Goal: Task Accomplishment & Management: Use online tool/utility

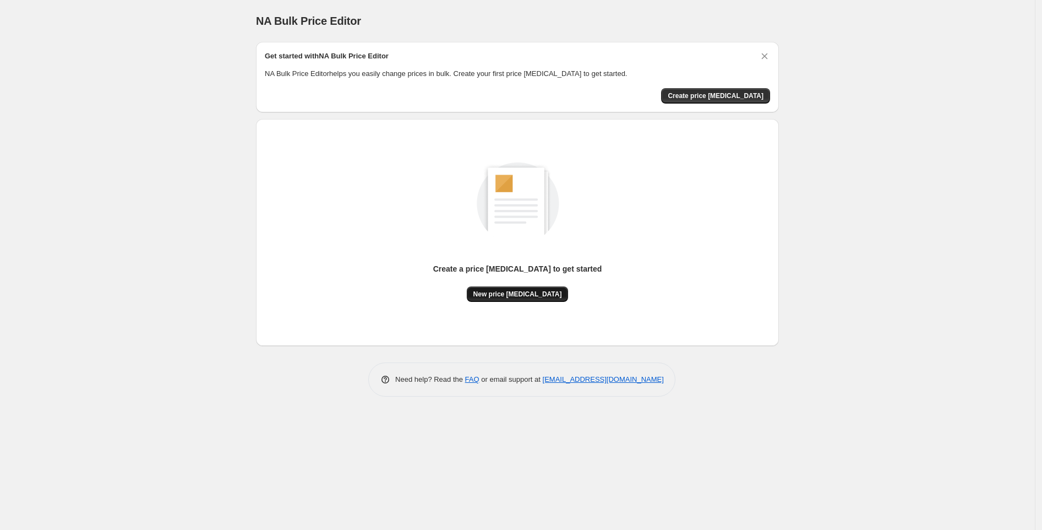
click at [496, 295] on span "New price change job" at bounding box center [518, 294] width 89 height 9
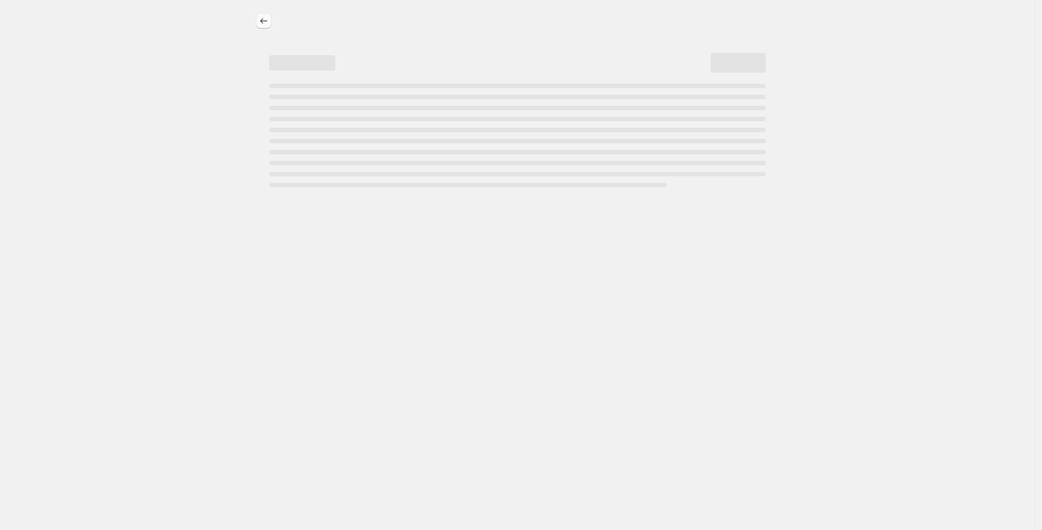
select select "percentage"
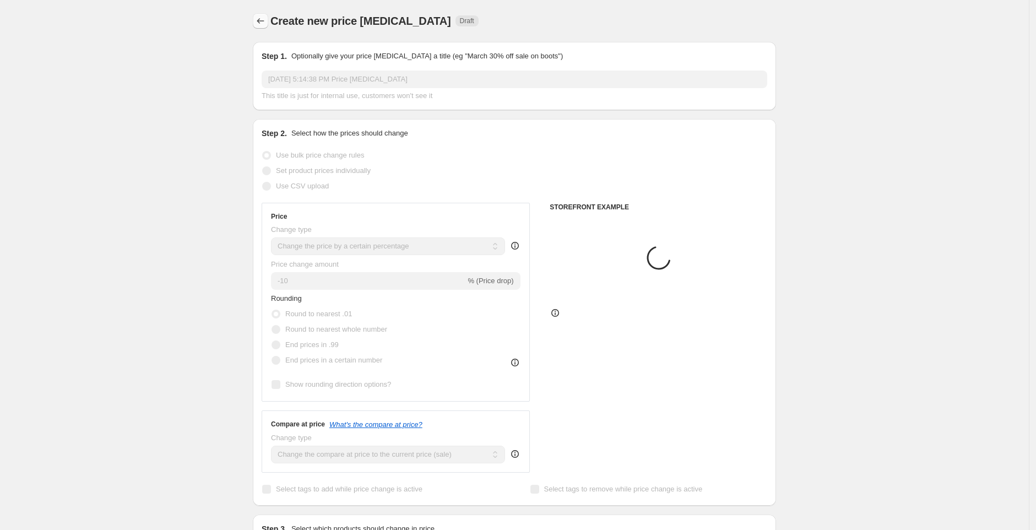
click at [259, 22] on icon "Price change jobs" at bounding box center [260, 20] width 11 height 11
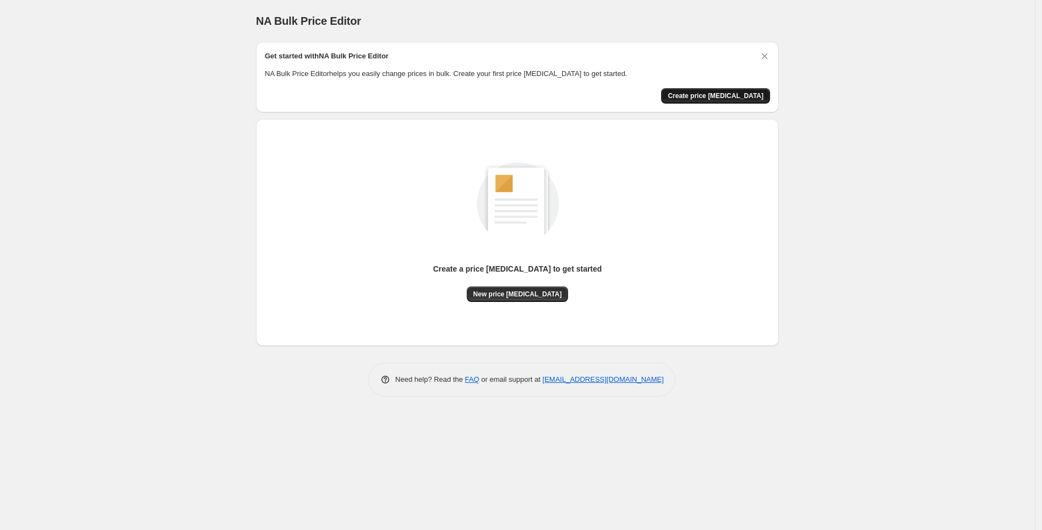
click at [705, 88] on button "Create price change job" at bounding box center [715, 95] width 109 height 15
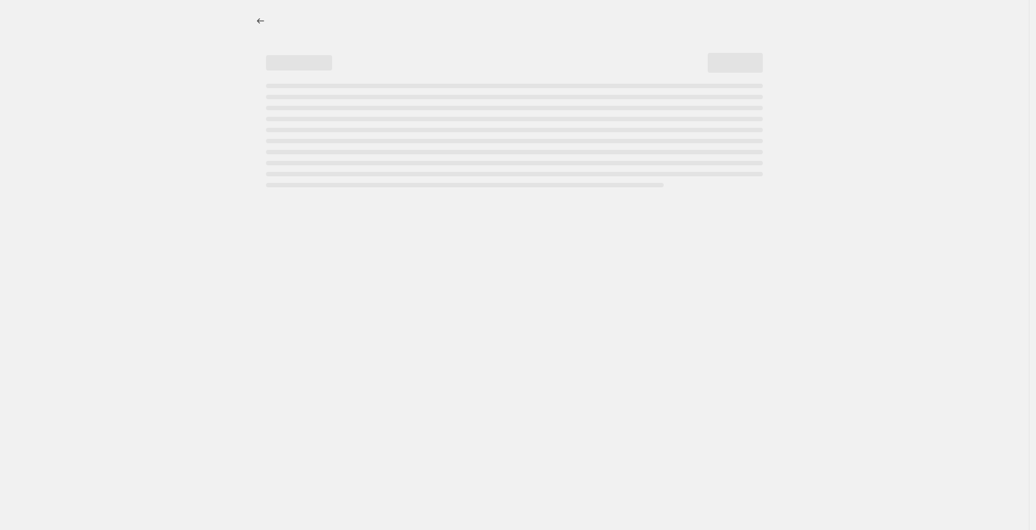
select select "percentage"
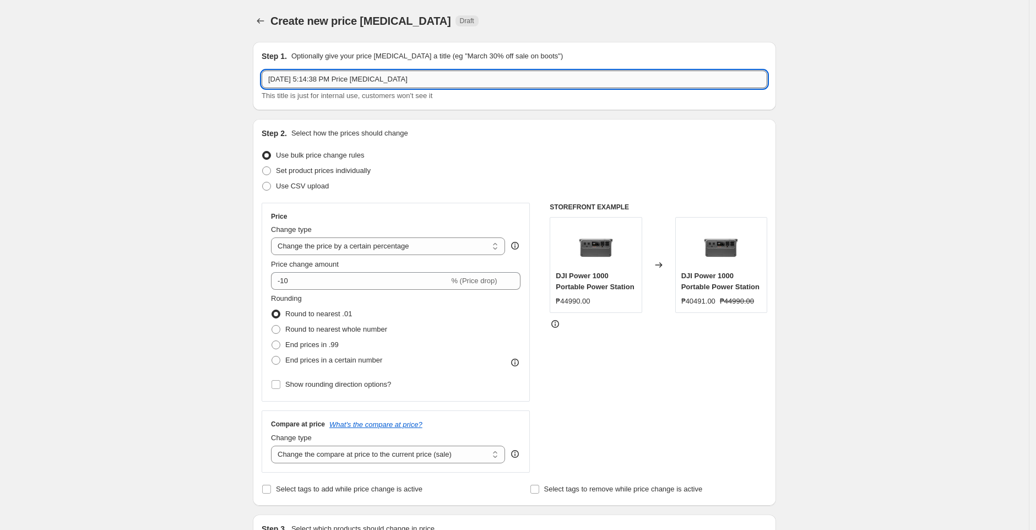
click at [345, 77] on input "Sep 22, 2025, 5:14:38 PM Price change job" at bounding box center [514, 79] width 505 height 18
paste input "Insta360 Permanent Price Drop GO 3S FLEXICARE September"
type input "Insta360 Permanent Price Drop GO 3S FLEXICARE September"
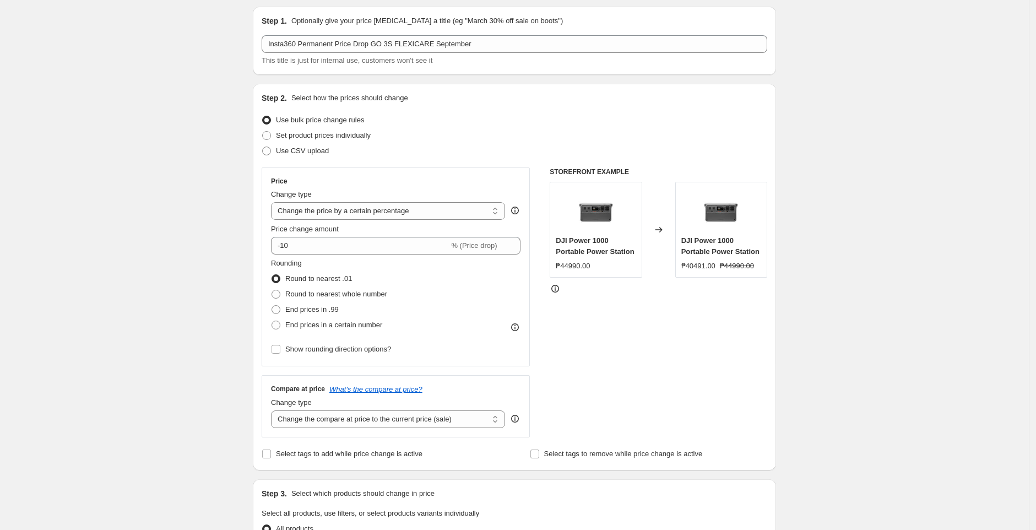
scroll to position [41, 0]
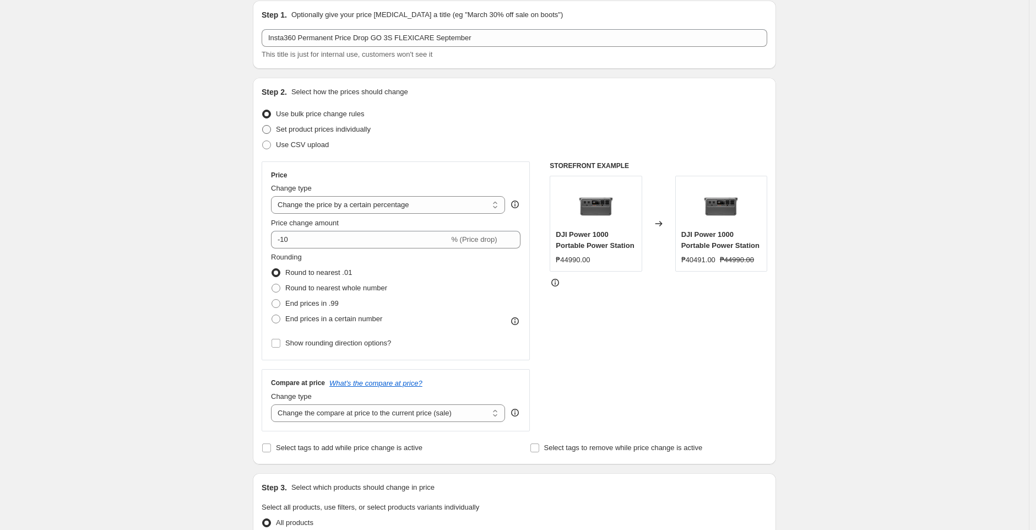
click at [286, 127] on span "Set product prices individually" at bounding box center [323, 129] width 95 height 8
click at [263, 126] on input "Set product prices individually" at bounding box center [262, 125] width 1 height 1
radio input "true"
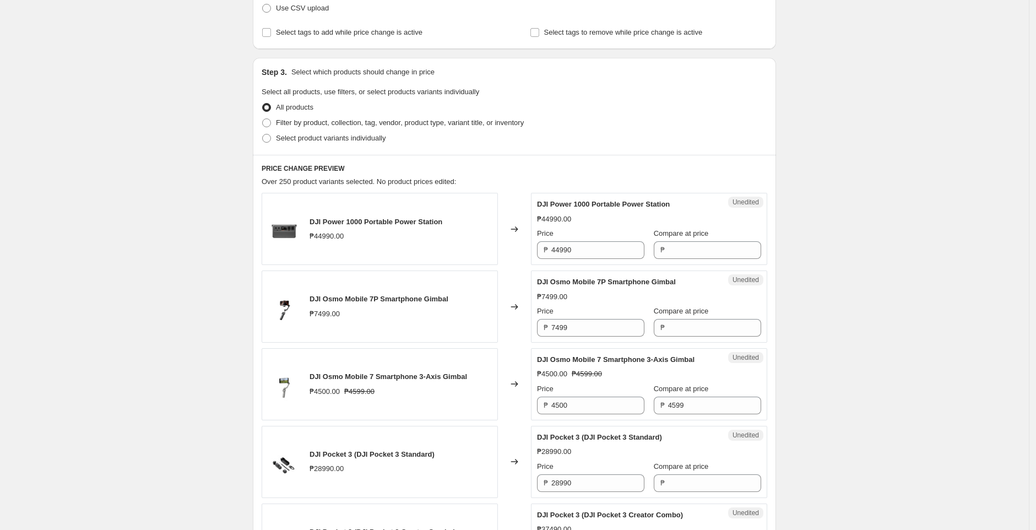
scroll to position [182, 0]
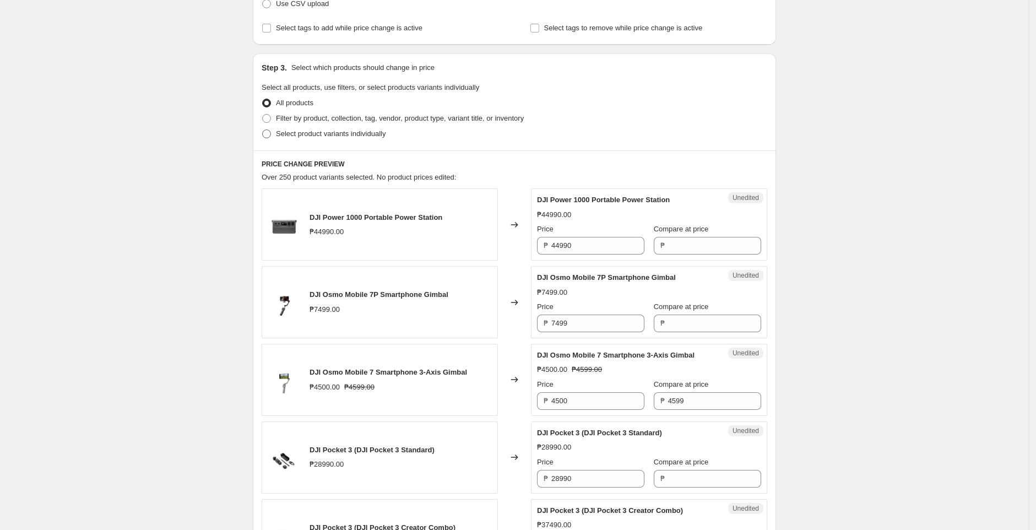
click at [311, 138] on span "Select product variants individually" at bounding box center [331, 133] width 110 height 11
click at [263, 130] on input "Select product variants individually" at bounding box center [262, 129] width 1 height 1
radio input "true"
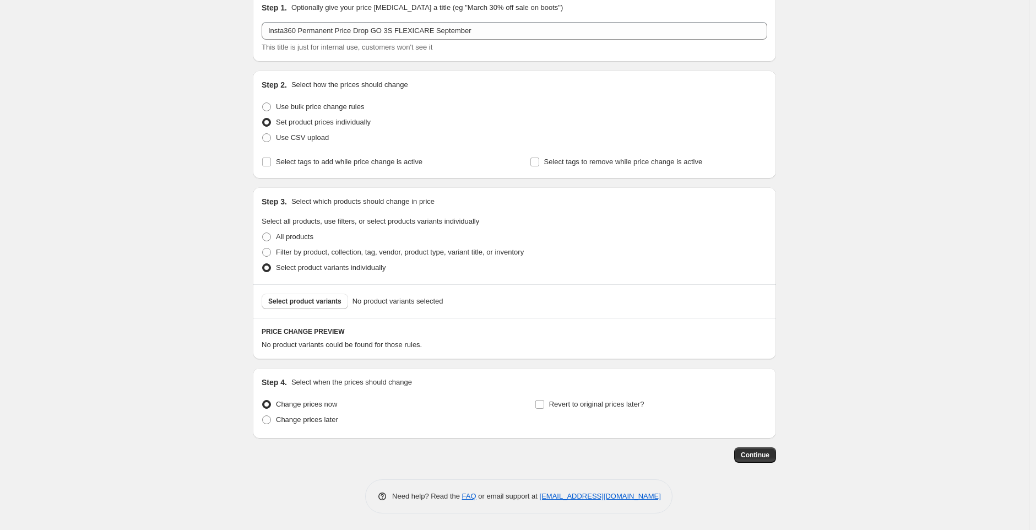
scroll to position [48, 0]
click at [308, 304] on span "Select product variants" at bounding box center [304, 301] width 73 height 9
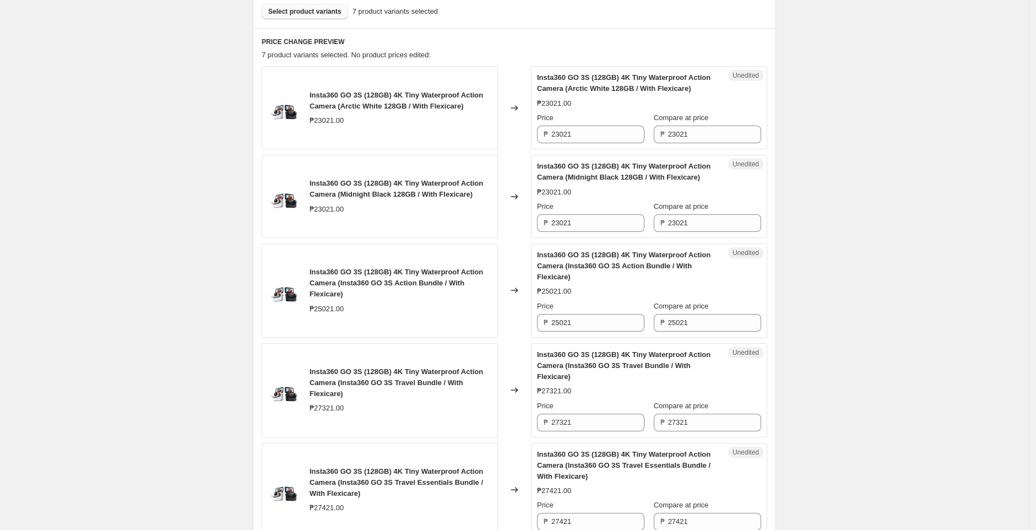
scroll to position [344, 0]
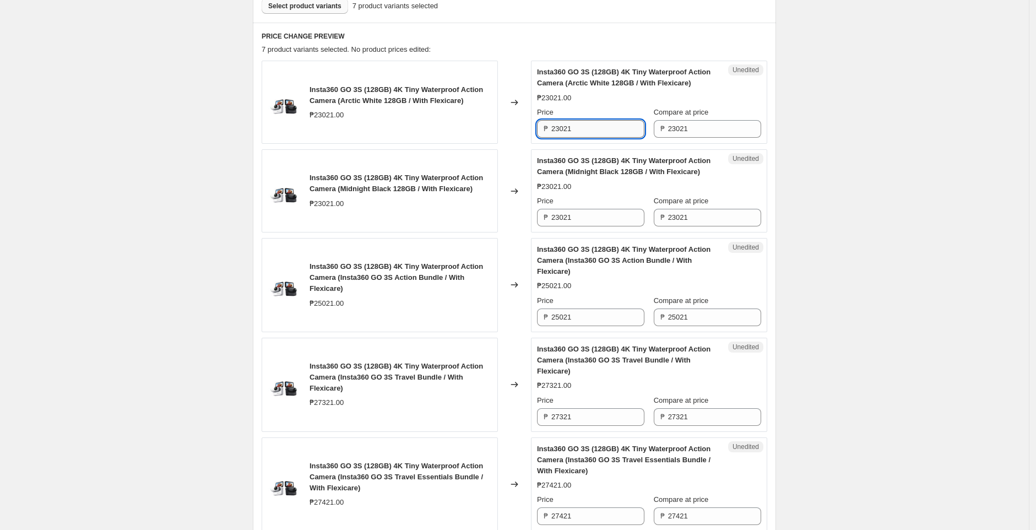
click at [607, 138] on input "23021" at bounding box center [597, 129] width 93 height 18
paste input "8105"
type input "28105"
click at [901, 165] on div "Create new price change job. This page is ready Create new price change job Dra…" at bounding box center [514, 294] width 1029 height 1277
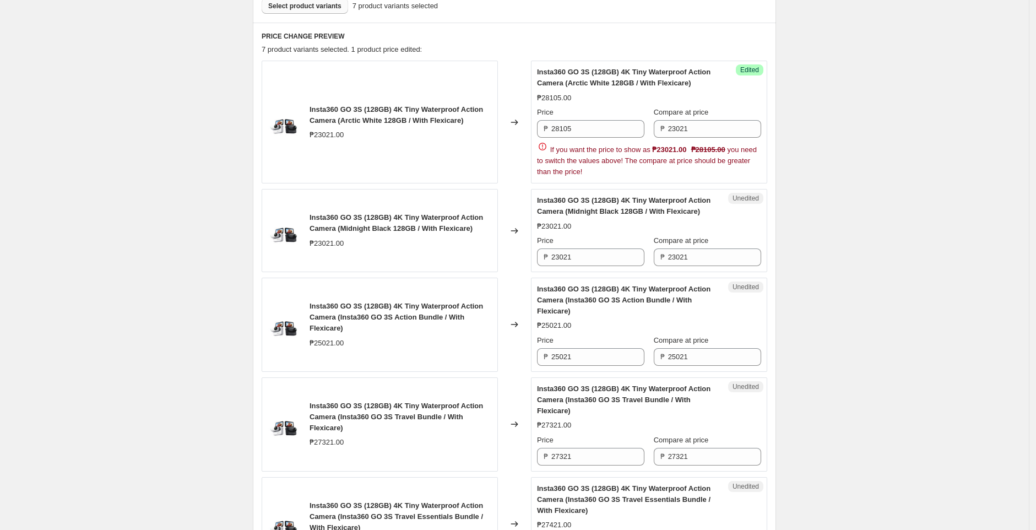
scroll to position [279, 0]
